Goal: Task Accomplishment & Management: Use online tool/utility

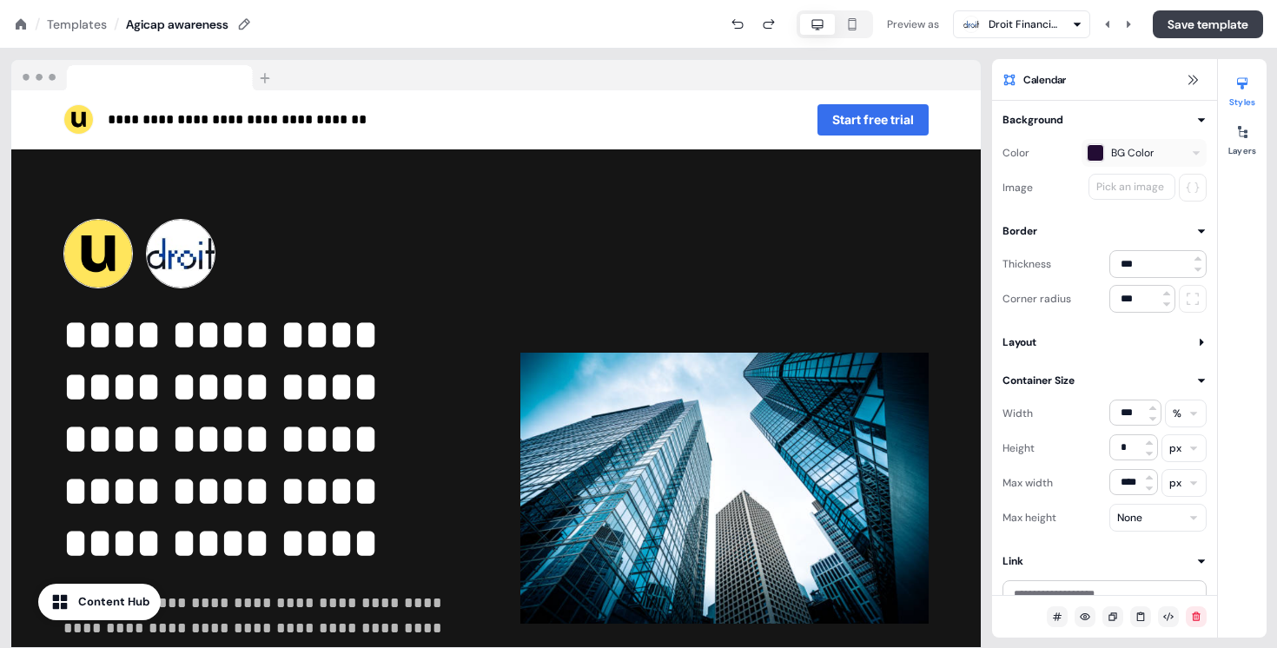
click at [1203, 20] on button "Save template" at bounding box center [1208, 24] width 110 height 28
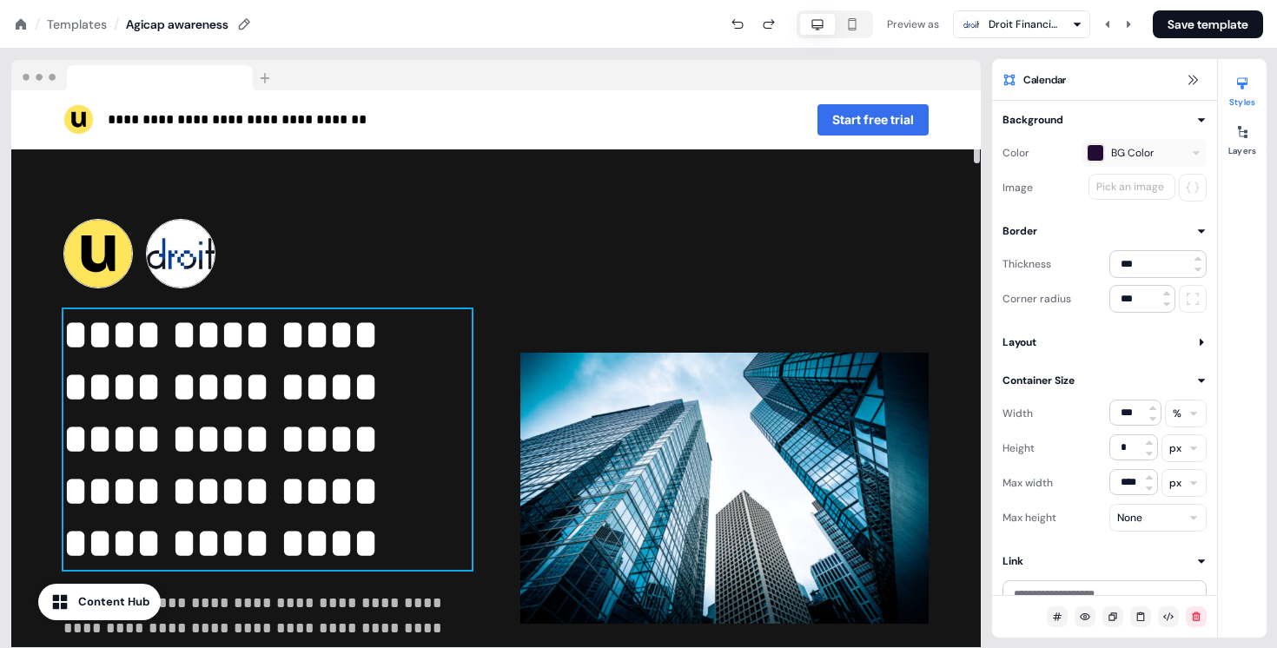
scroll to position [36, 0]
